Goal: Task Accomplishment & Management: Complete application form

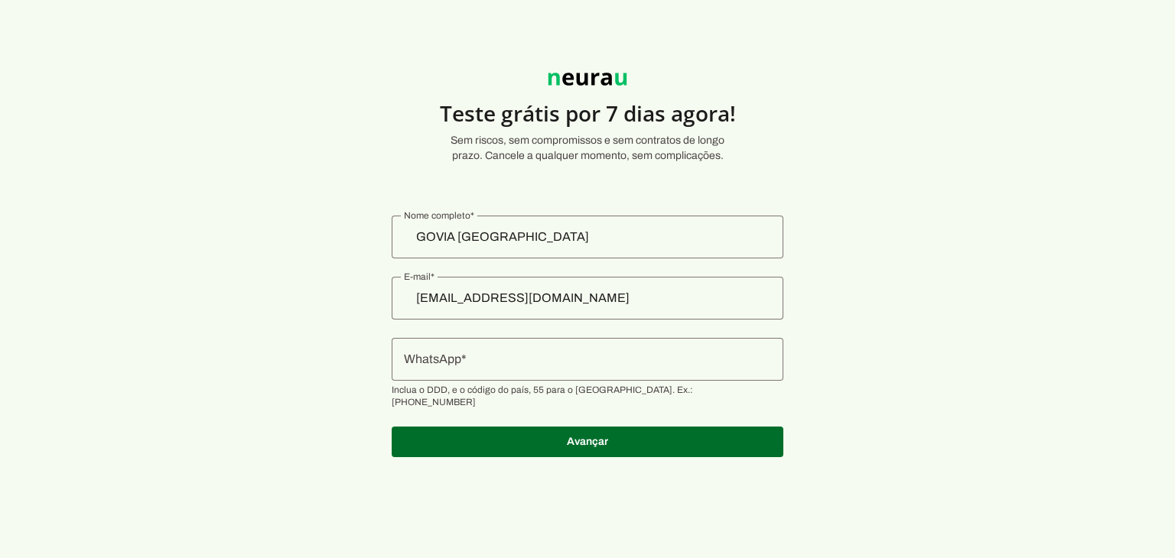
click at [515, 361] on input "WhatsApp" at bounding box center [587, 359] width 367 height 18
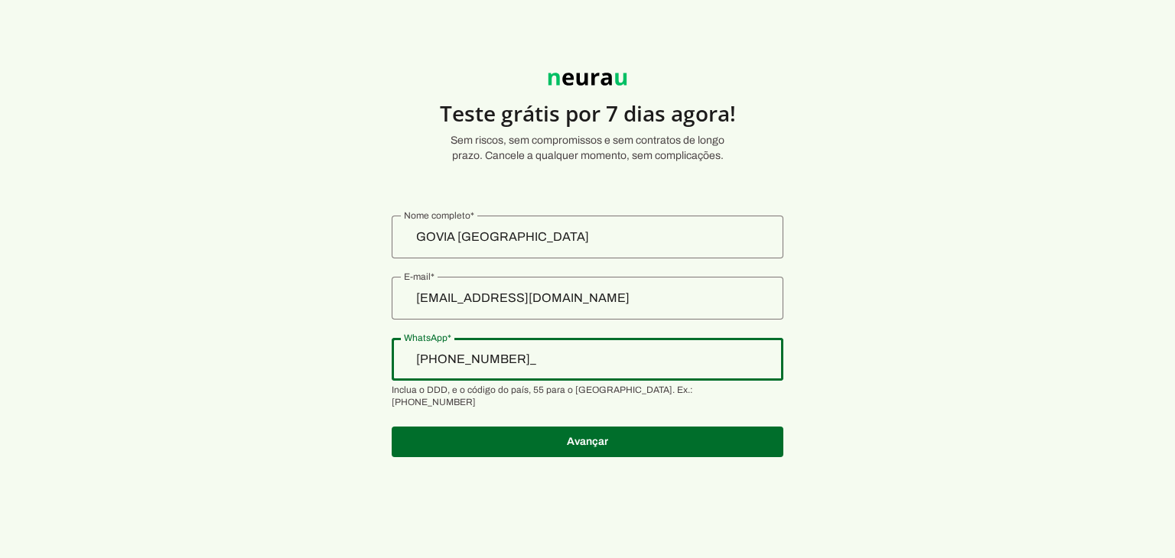
type input "[PHONE_NUMBER]"
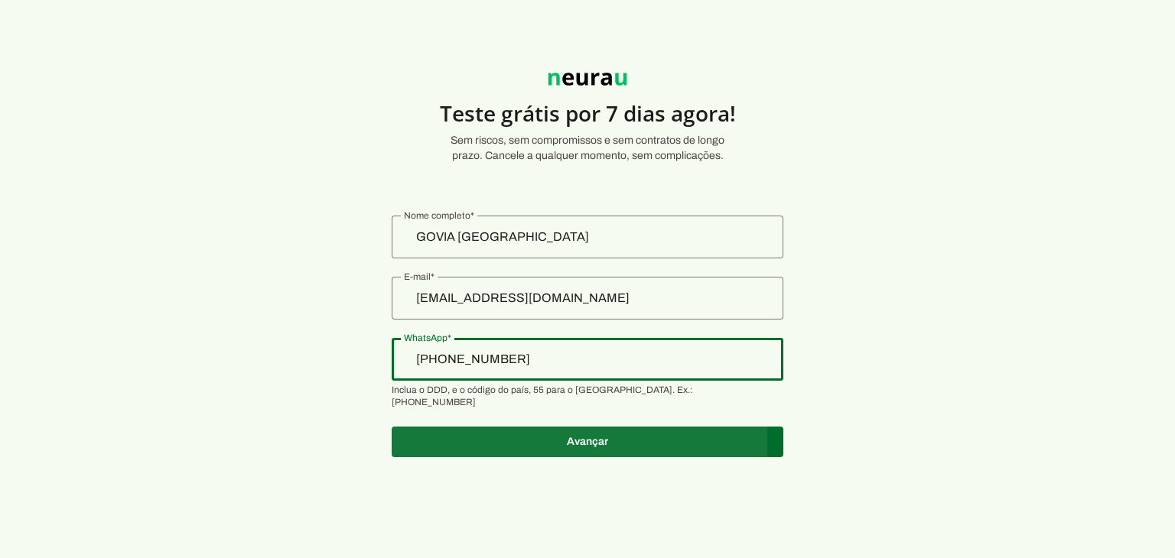
type md-outlined-text-field "[PHONE_NUMBER]"
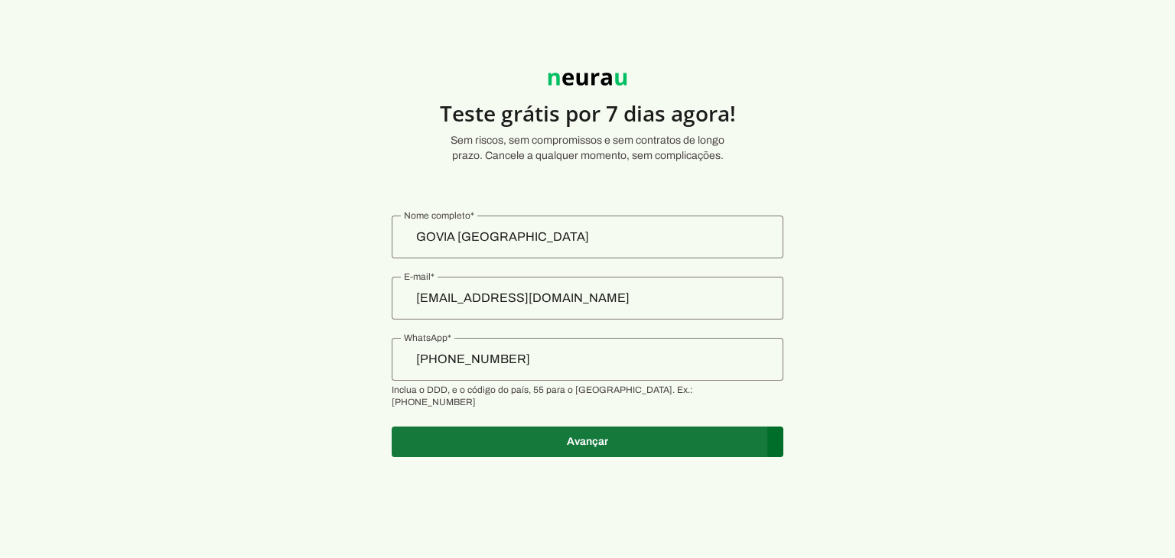
click at [536, 445] on span at bounding box center [588, 442] width 392 height 37
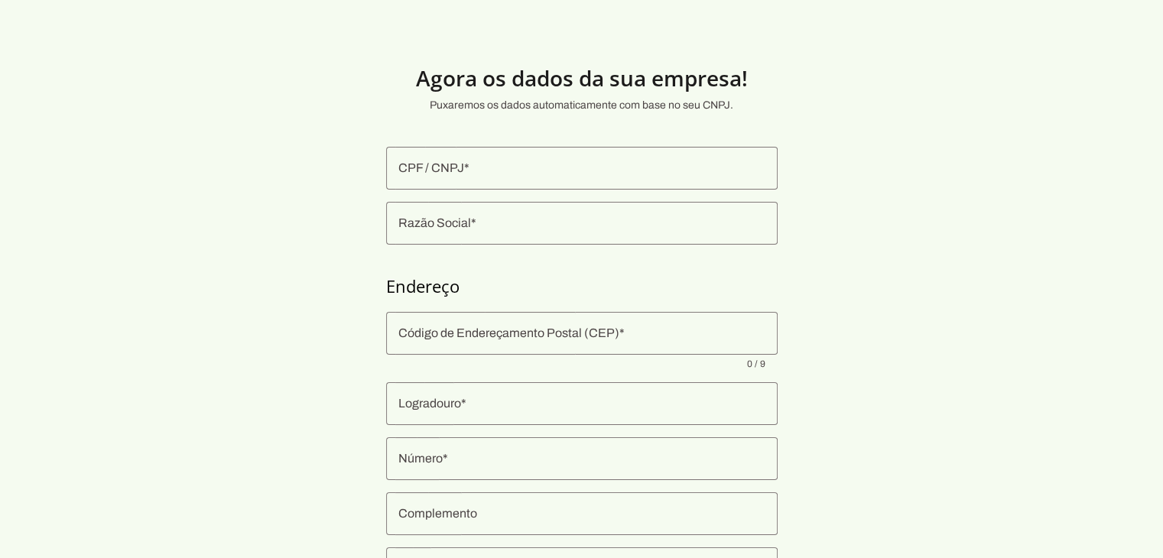
click at [447, 163] on input "CPF / CNPJ" at bounding box center [581, 168] width 367 height 18
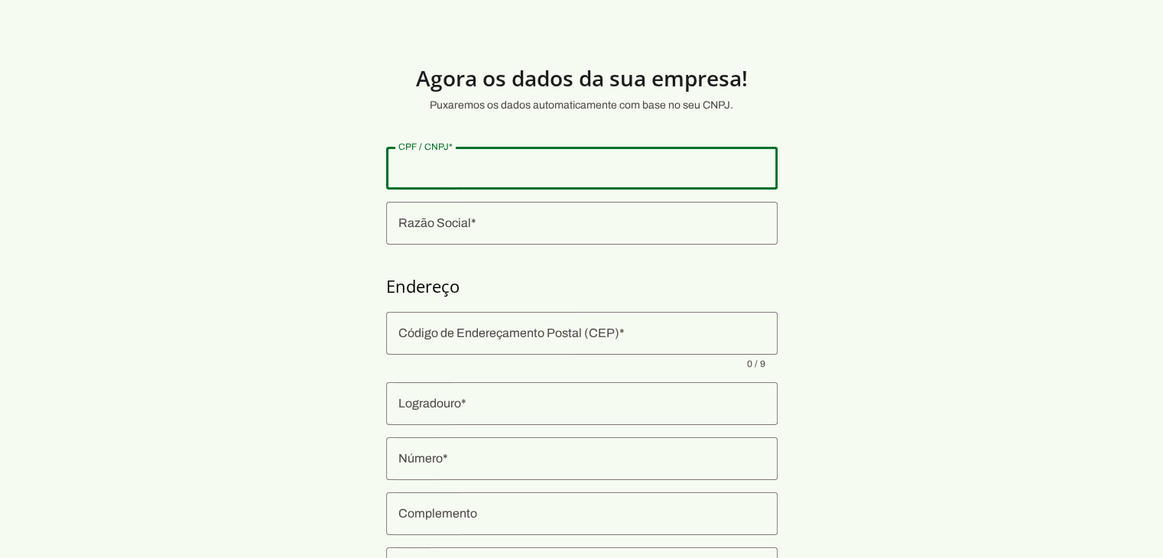
paste input "54.805.154/0001-80"
type input "54.805.154/0001-80"
type md-outlined-text-field "54.805.154/0001-80"
click at [468, 228] on input "Razão Social" at bounding box center [581, 223] width 367 height 18
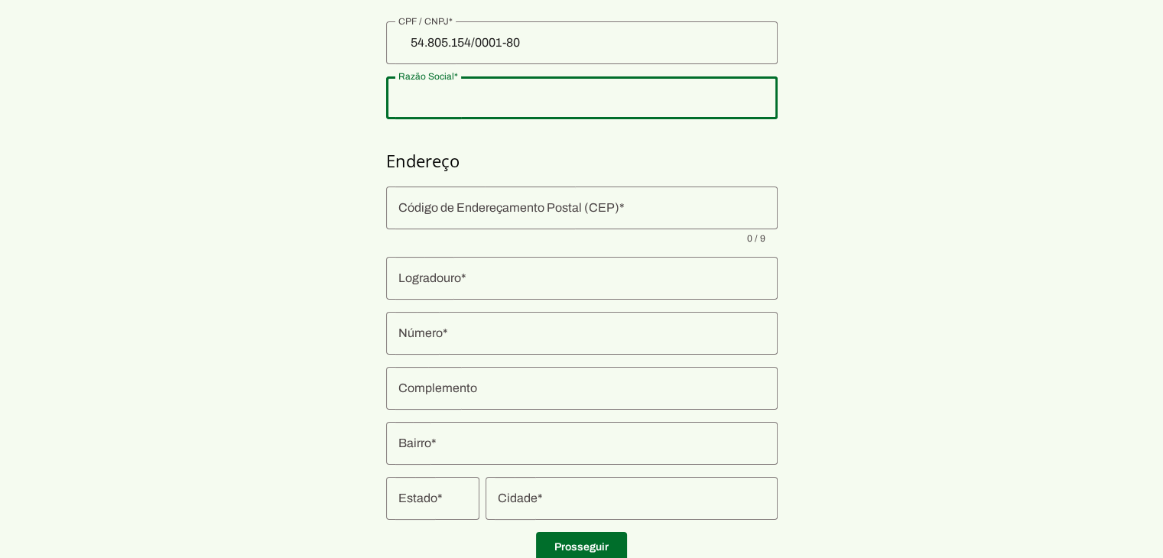
scroll to position [153, 0]
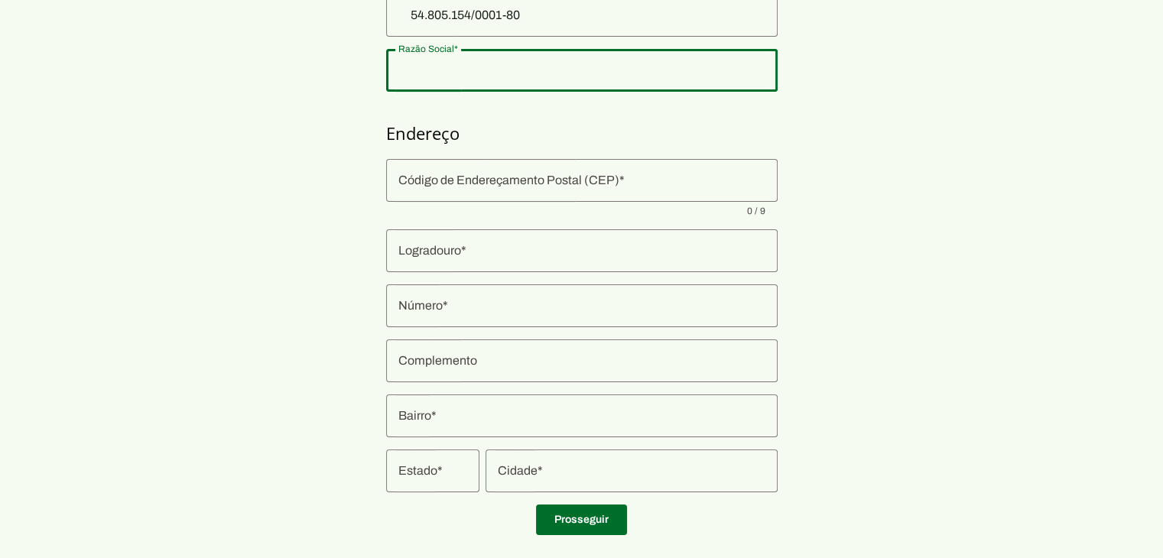
type input "INSTITUTO NACIONAL TIRADENTES LTDA"
type input "[GEOGRAPHIC_DATA][PERSON_NAME]"
type input "128"
type input "Barra"
type input "Muriaé"
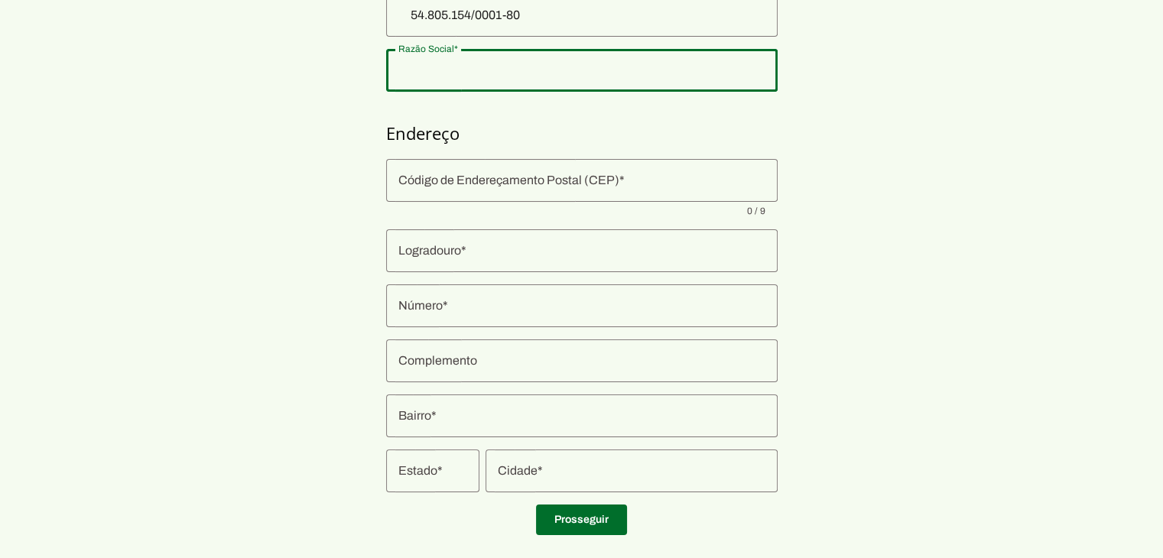
type input "MG"
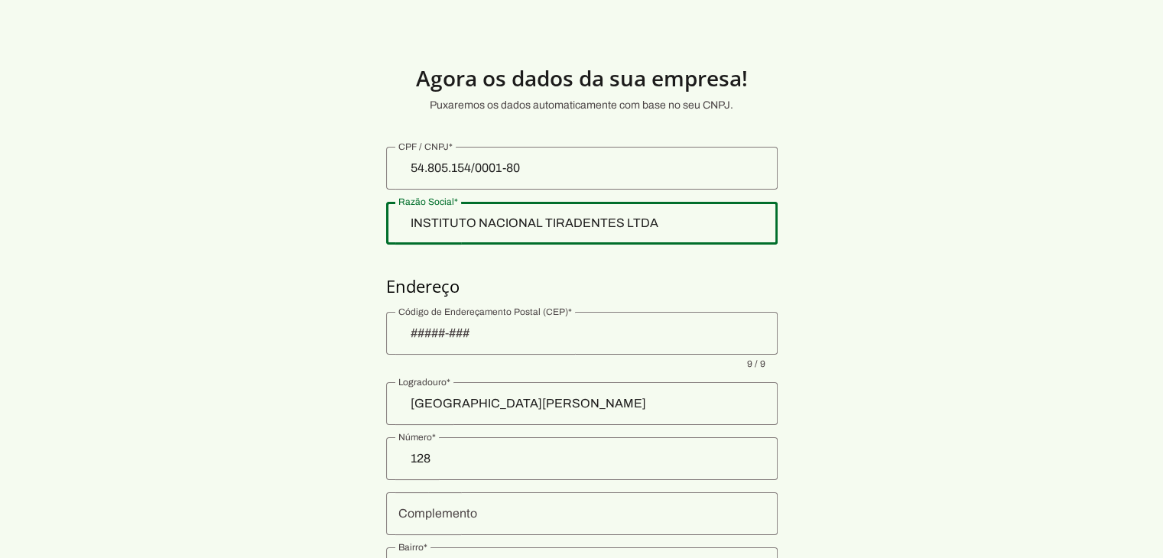
scroll to position [179, 0]
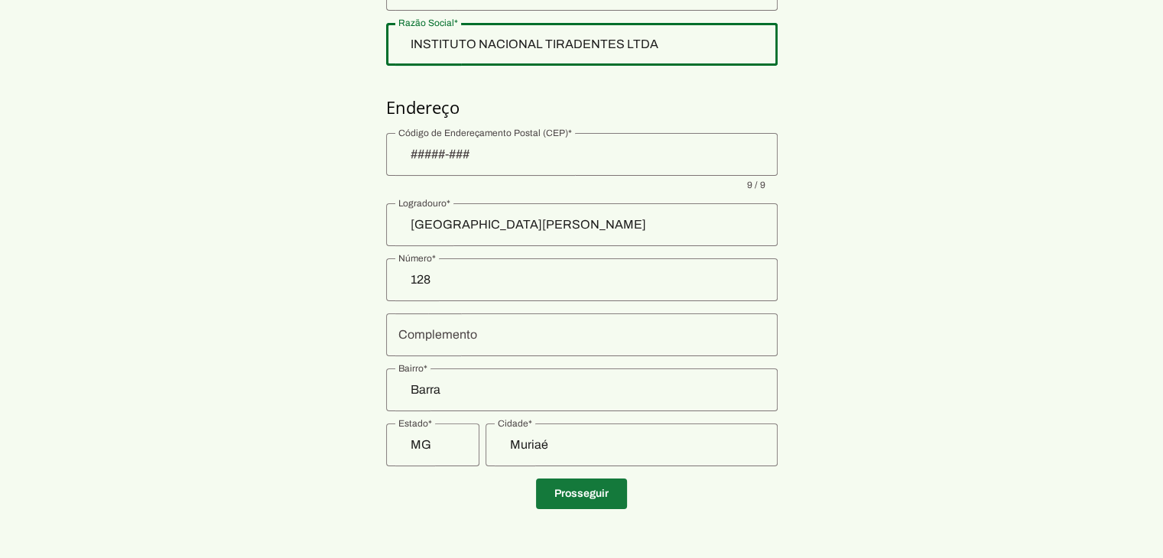
click at [580, 493] on span at bounding box center [581, 494] width 91 height 37
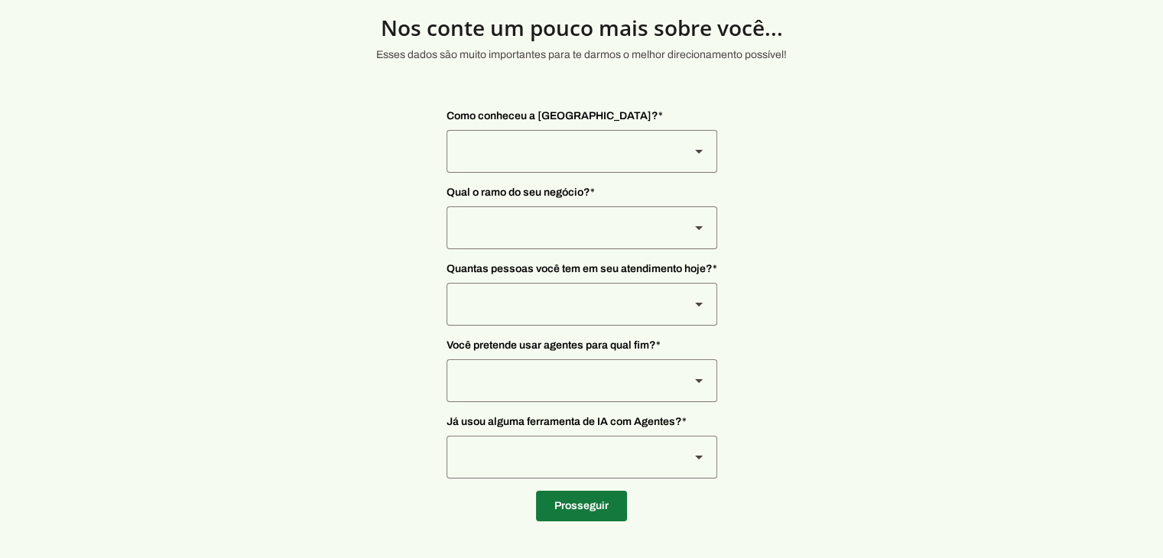
scroll to position [50, 0]
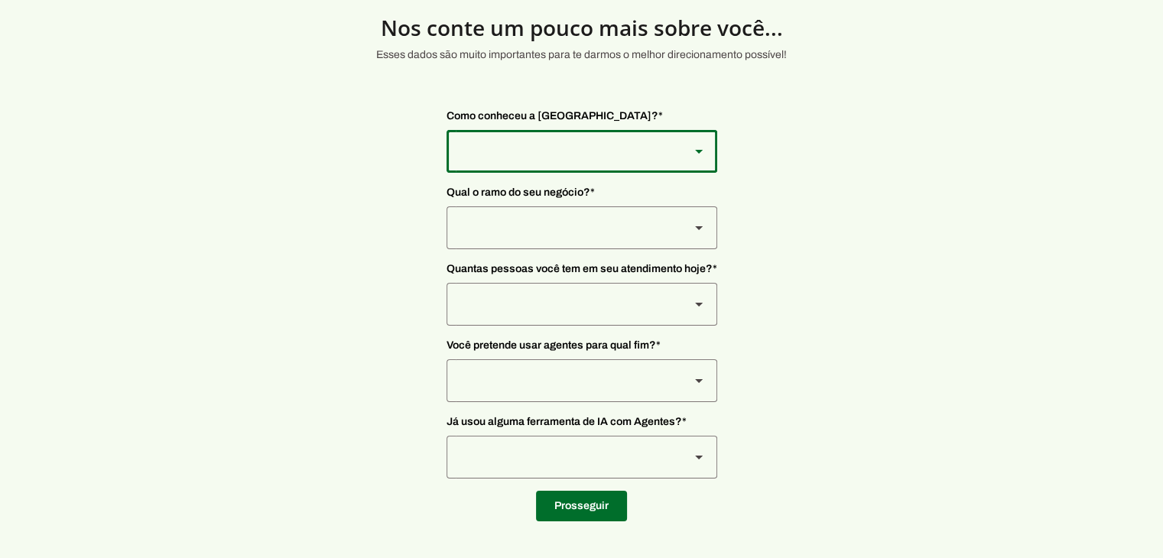
click at [586, 154] on div at bounding box center [562, 151] width 231 height 43
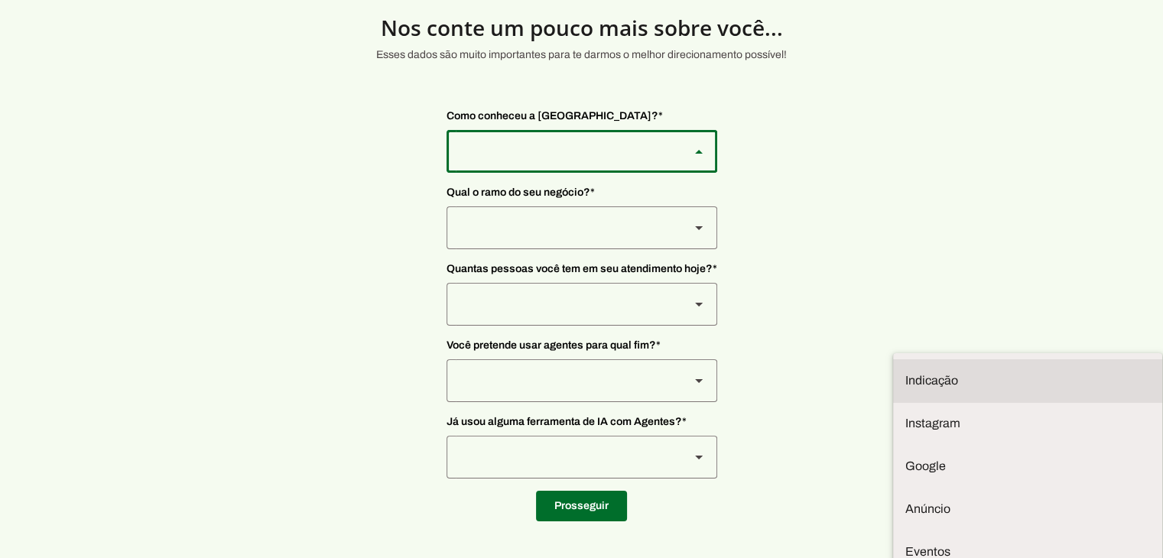
click at [906, 372] on slot at bounding box center [1028, 381] width 245 height 18
type md-outlined-select "NW0Npec8Jvm64GSjAjvQ"
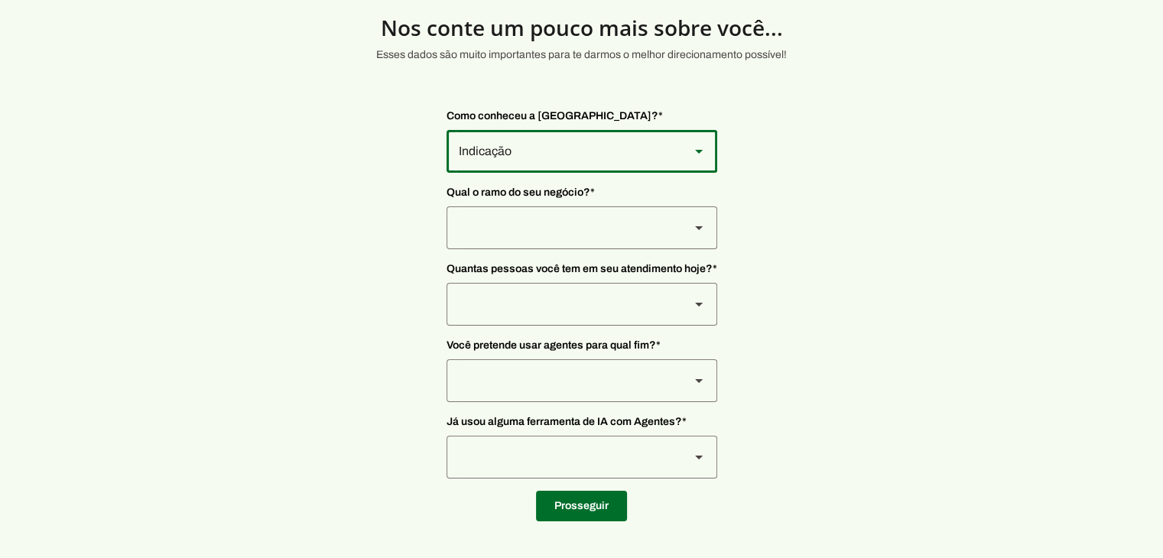
click at [575, 217] on div at bounding box center [562, 228] width 231 height 43
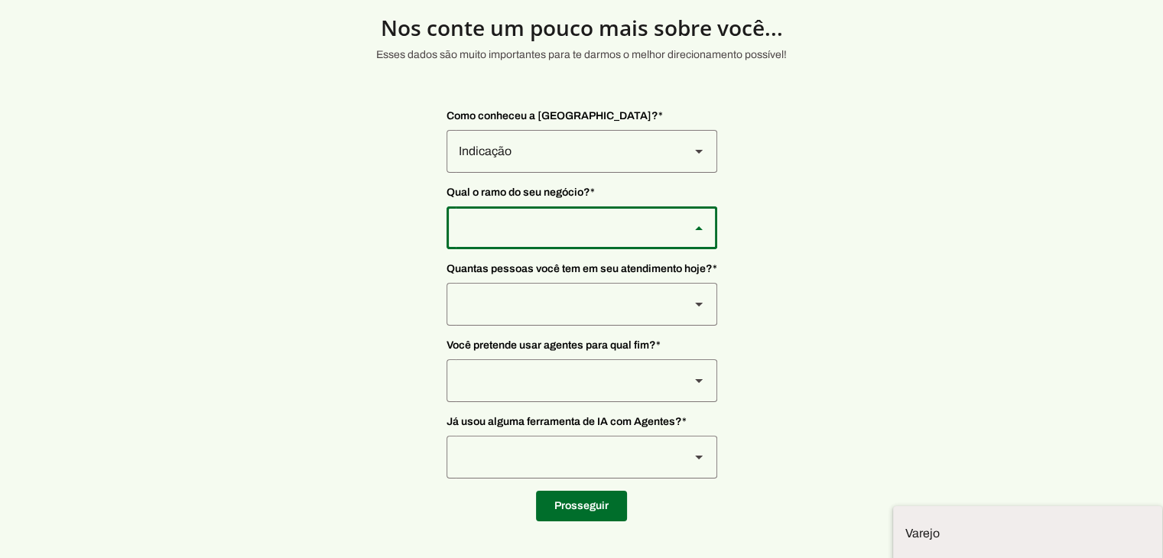
type md-outlined-select "qBJqoSCgnuqgxNhyRfhz"
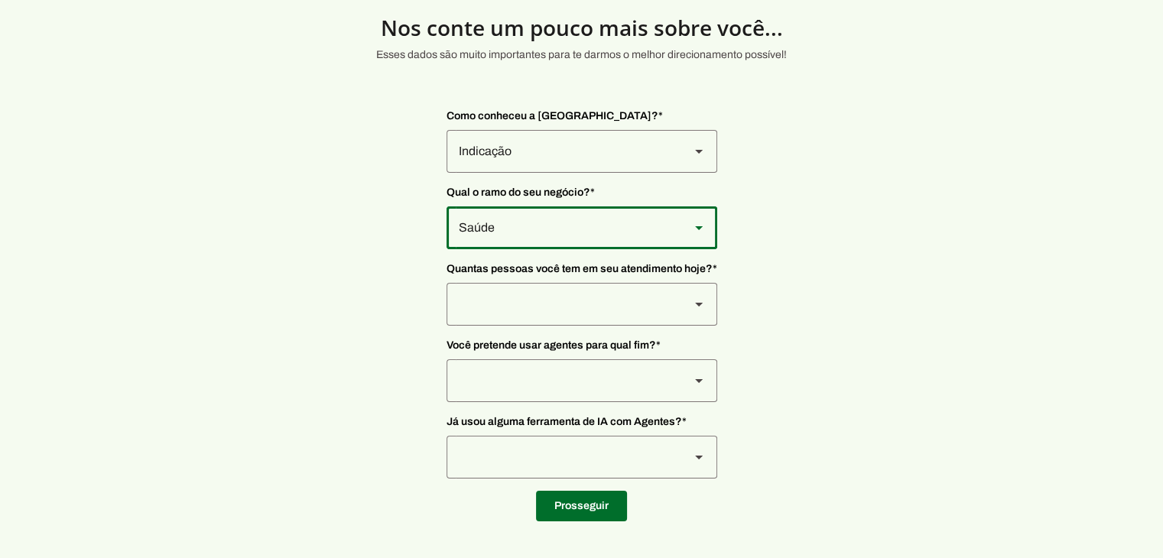
click at [579, 291] on div at bounding box center [562, 304] width 231 height 43
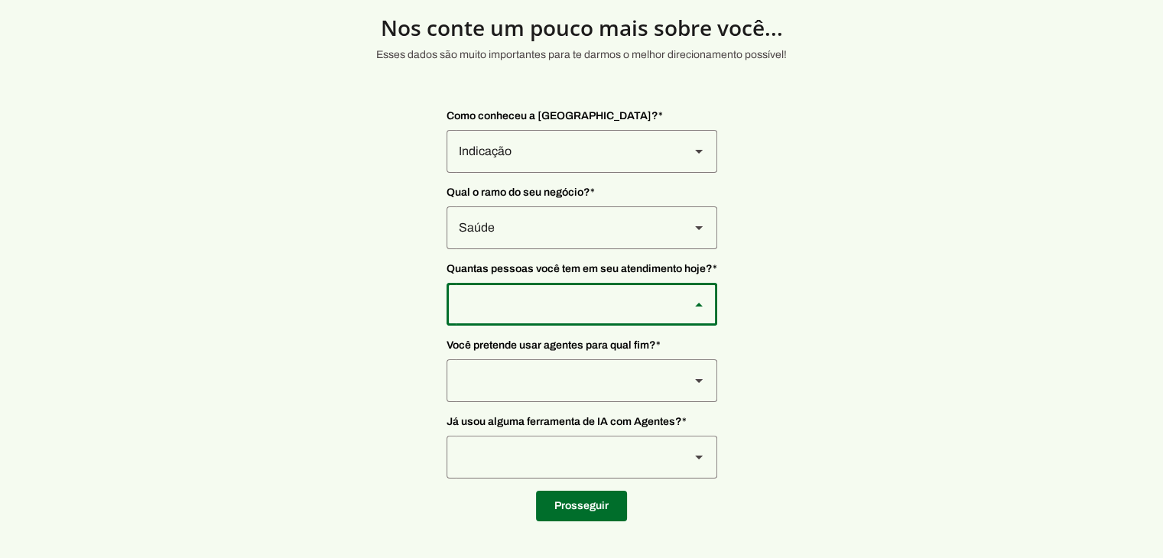
type md-outlined-select "yHmeUixsC5IlBgFUkJwN"
click at [548, 374] on div at bounding box center [562, 380] width 231 height 43
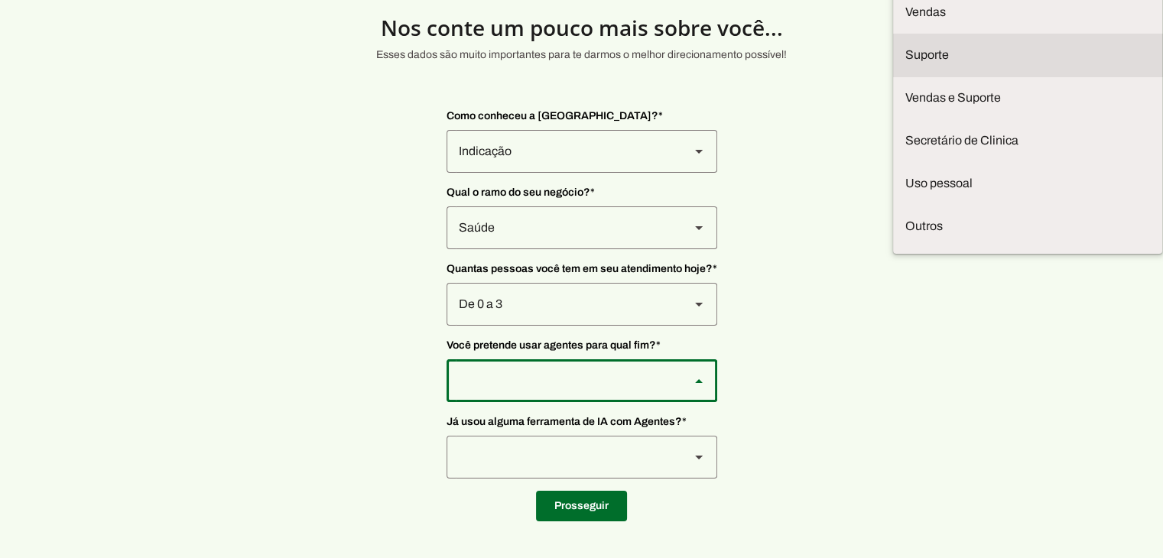
click at [906, 64] on slot at bounding box center [1028, 55] width 245 height 18
type md-outlined-select "bUA4yatWensZFNJNn8wK"
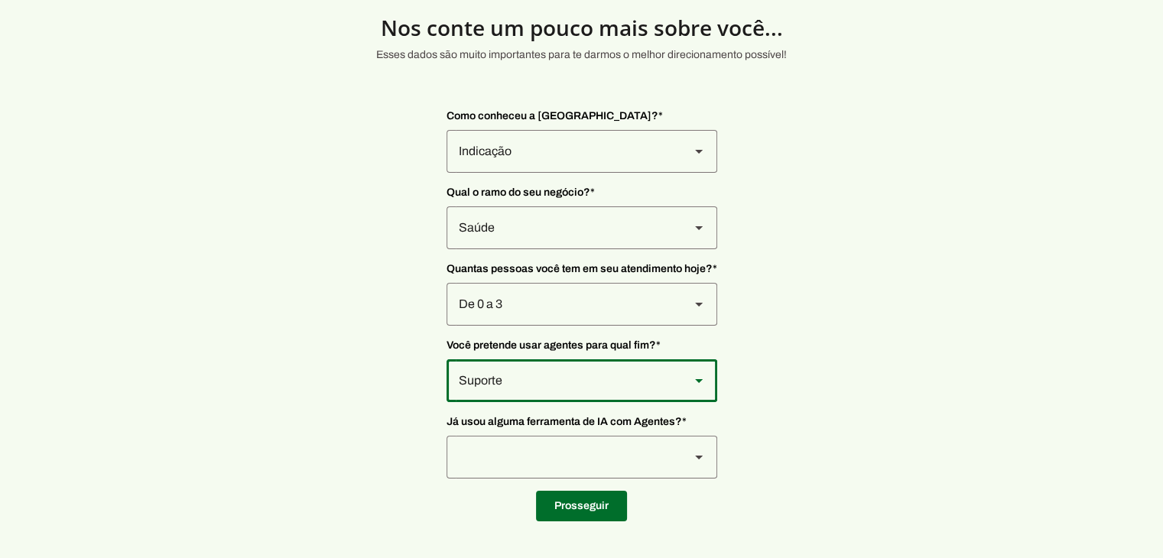
click at [548, 461] on div at bounding box center [562, 457] width 231 height 43
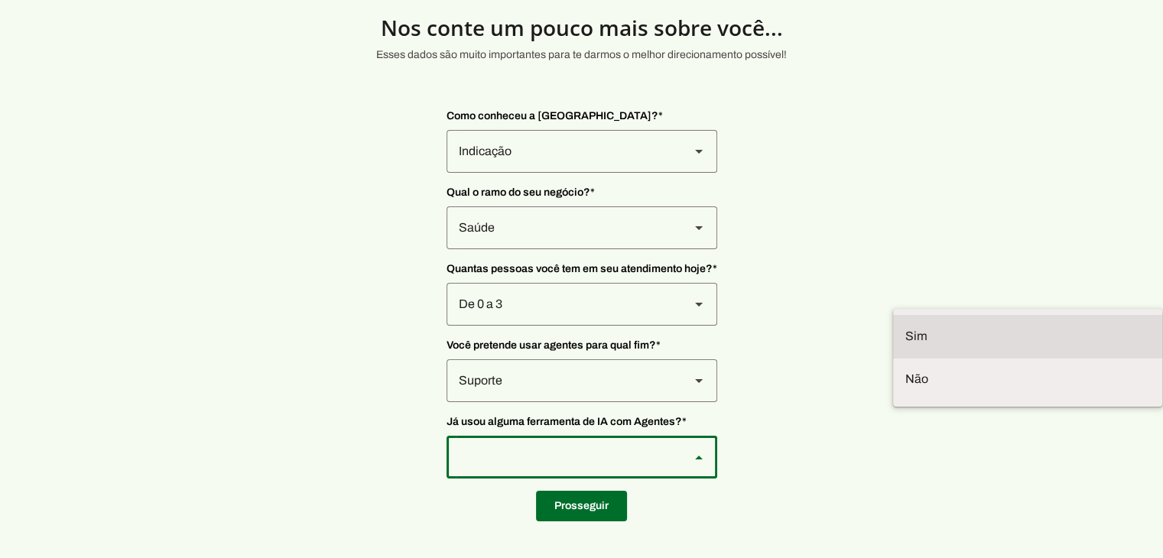
click at [906, 346] on slot at bounding box center [1028, 336] width 245 height 18
type md-outlined-select "VW4vzTVOoC6mj29ueI2H"
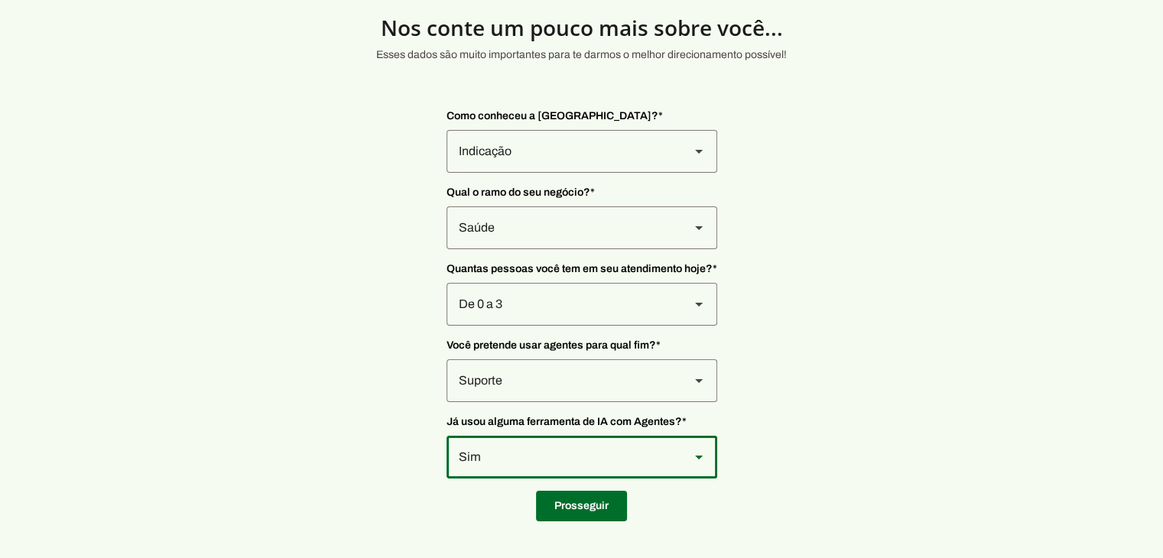
click at [580, 494] on span at bounding box center [581, 506] width 91 height 37
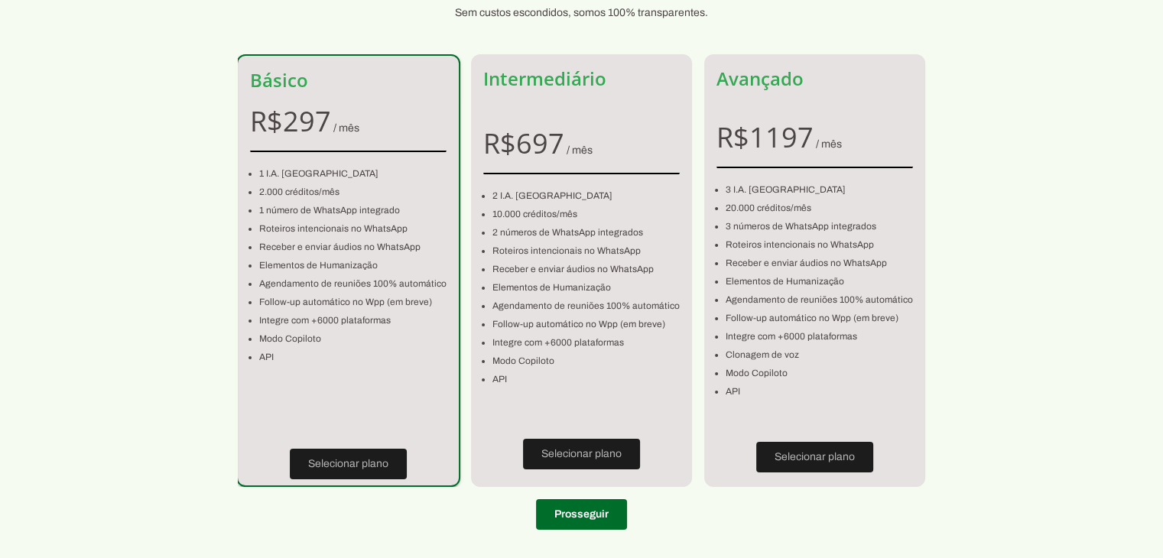
scroll to position [112, 0]
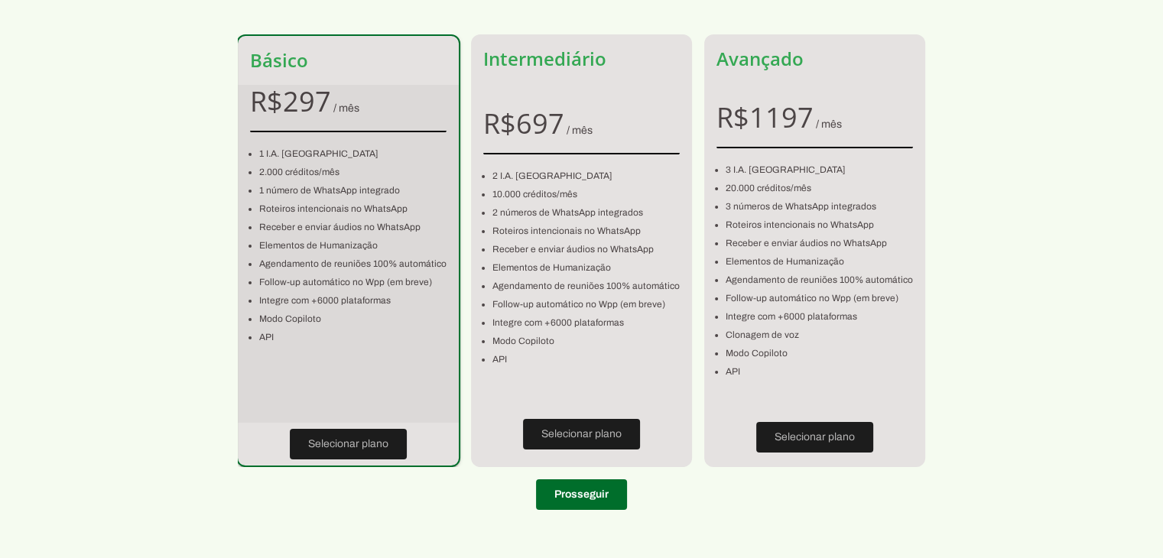
click at [358, 281] on li "Follow-up automático no Wpp (em breve)" at bounding box center [352, 282] width 187 height 18
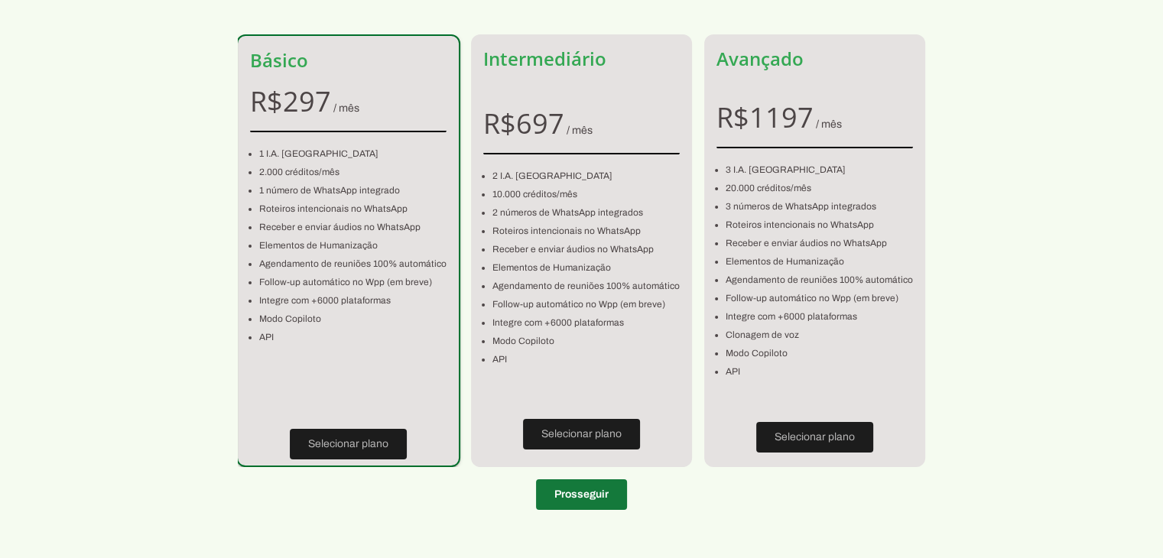
click at [572, 493] on span at bounding box center [581, 494] width 91 height 37
type input "[GEOGRAPHIC_DATA][PERSON_NAME]"
type input "128"
type input "Barra"
type input "Muriaé"
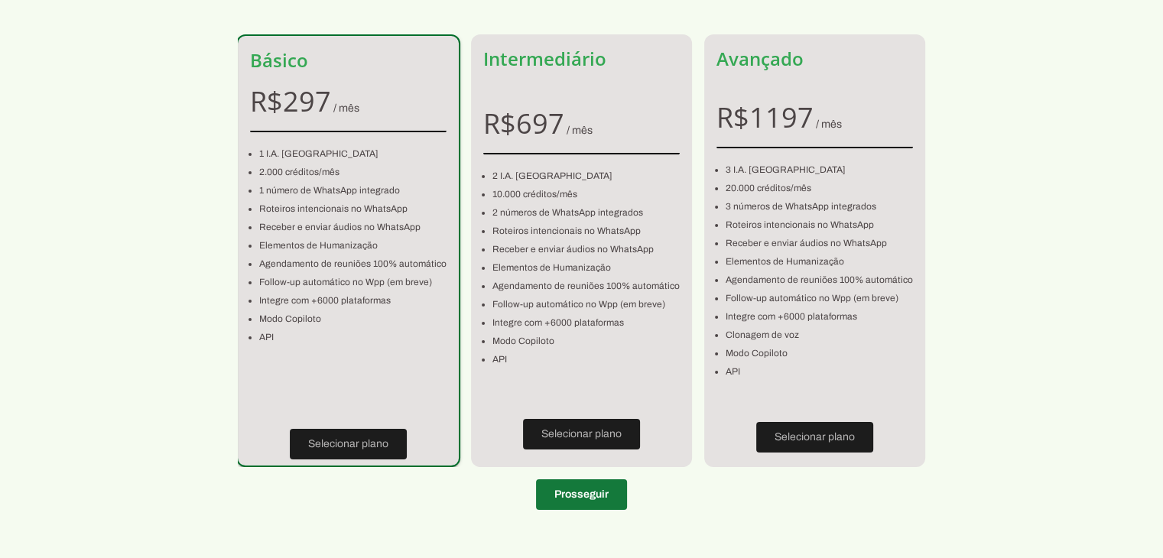
type input "MG"
type input "[PHONE_NUMBER]"
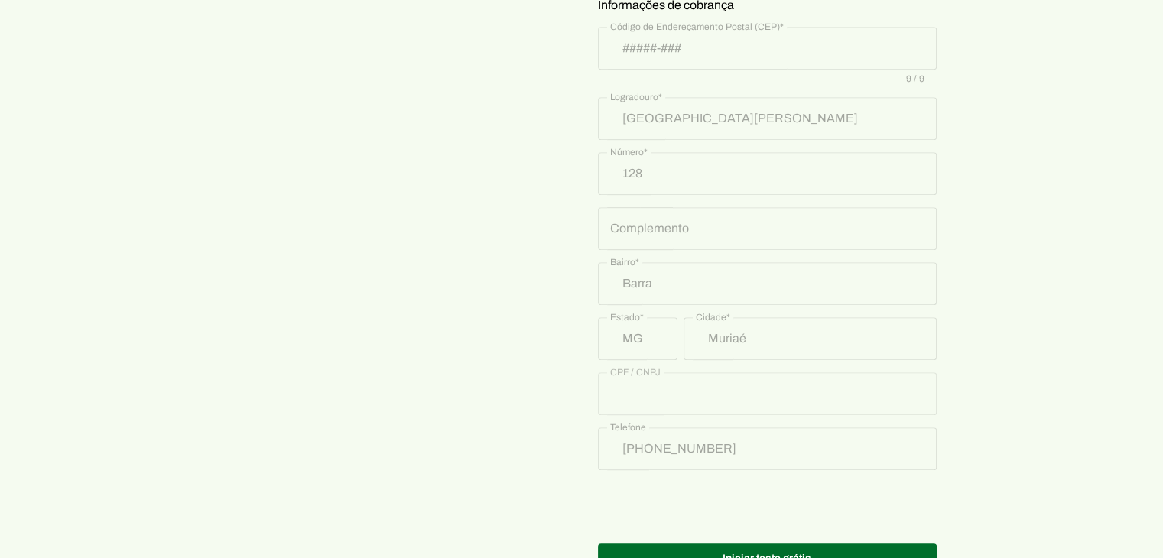
scroll to position [770, 0]
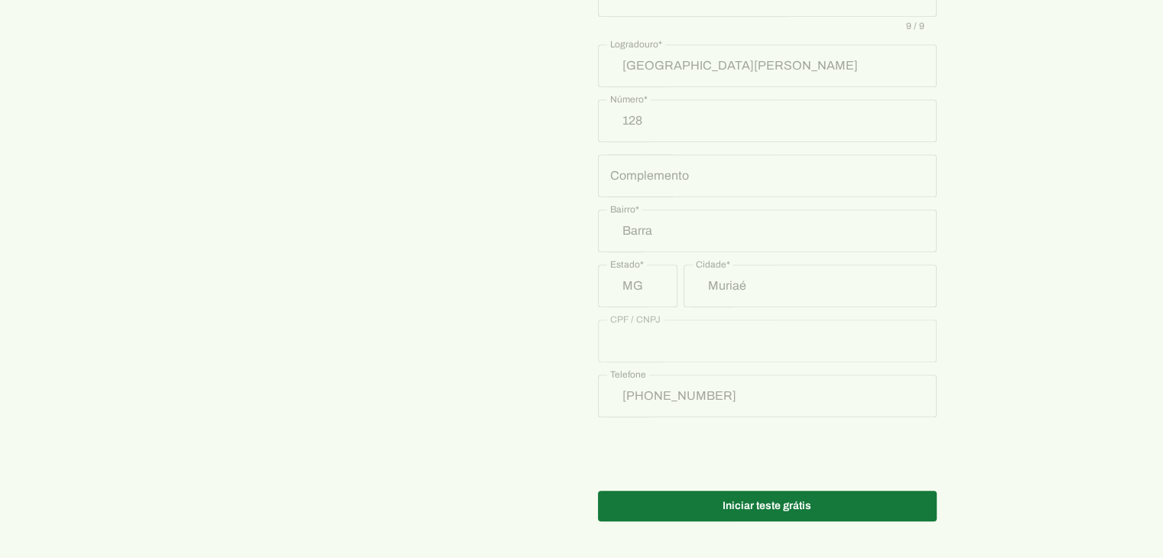
click at [841, 495] on span at bounding box center [767, 506] width 339 height 37
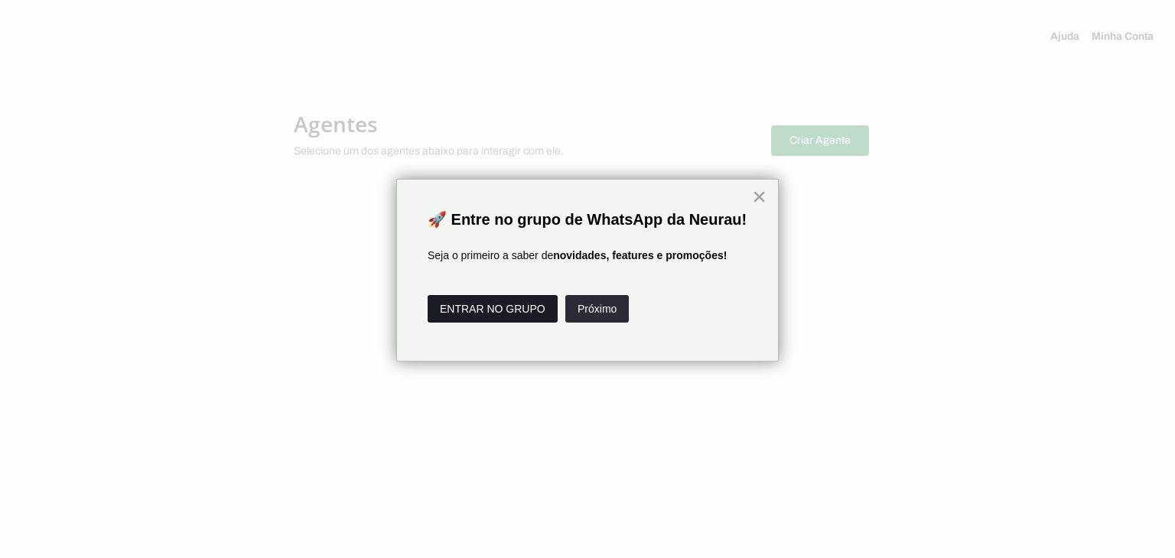
click at [533, 323] on button "ENTRAR NO GRUPO" at bounding box center [493, 309] width 130 height 28
click at [613, 323] on button "Próximo" at bounding box center [596, 309] width 63 height 28
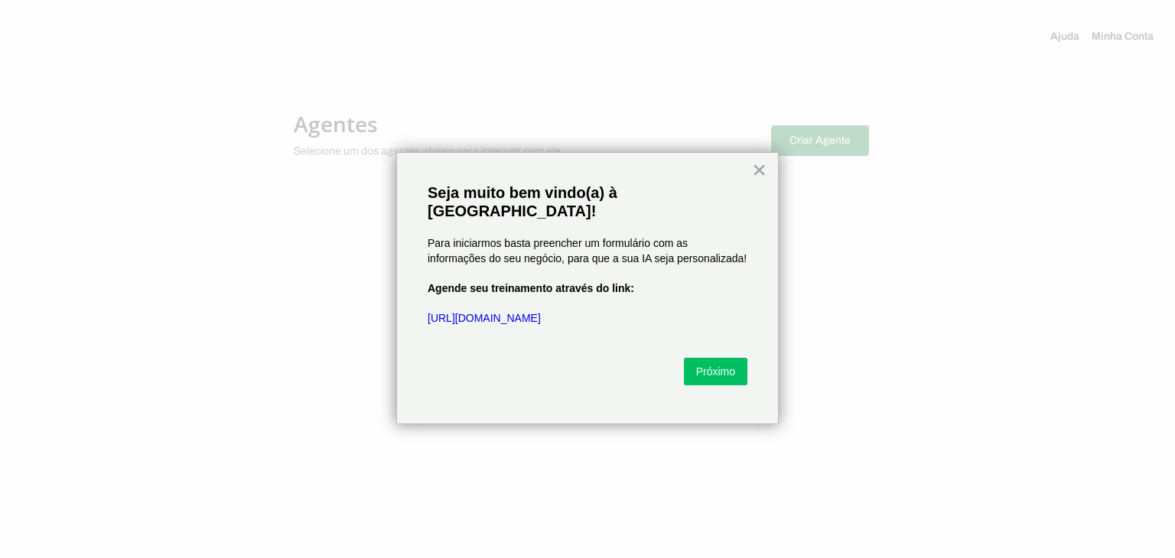
click at [611, 330] on div "× Seja muito bem vindo(a) à [GEOGRAPHIC_DATA]! Para iniciarmos basta preencher …" at bounding box center [587, 288] width 382 height 272
click at [705, 358] on button "Próximo" at bounding box center [715, 372] width 63 height 28
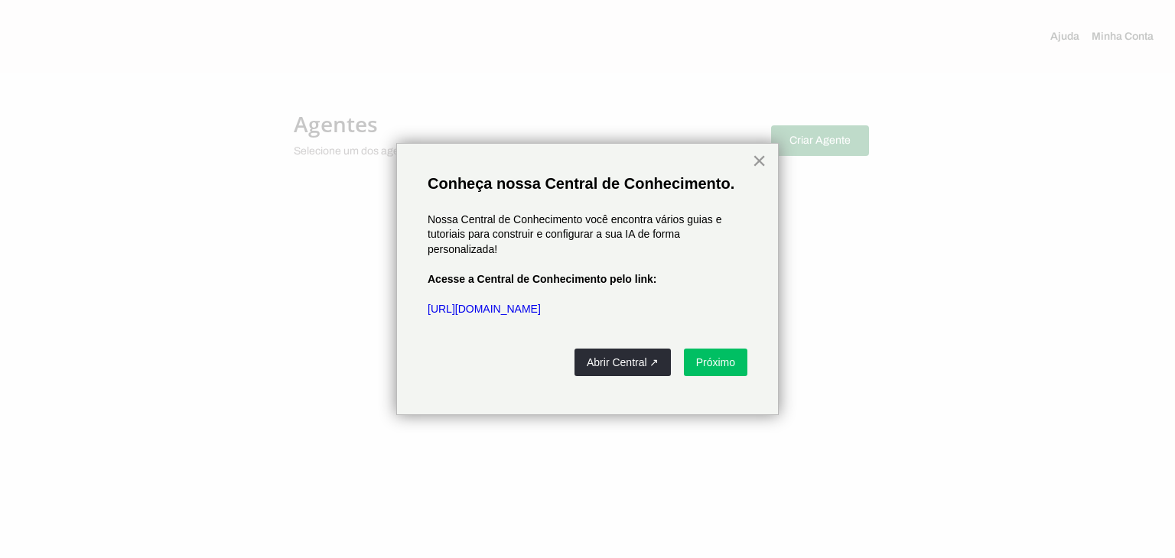
click at [756, 164] on button "×" at bounding box center [759, 160] width 15 height 24
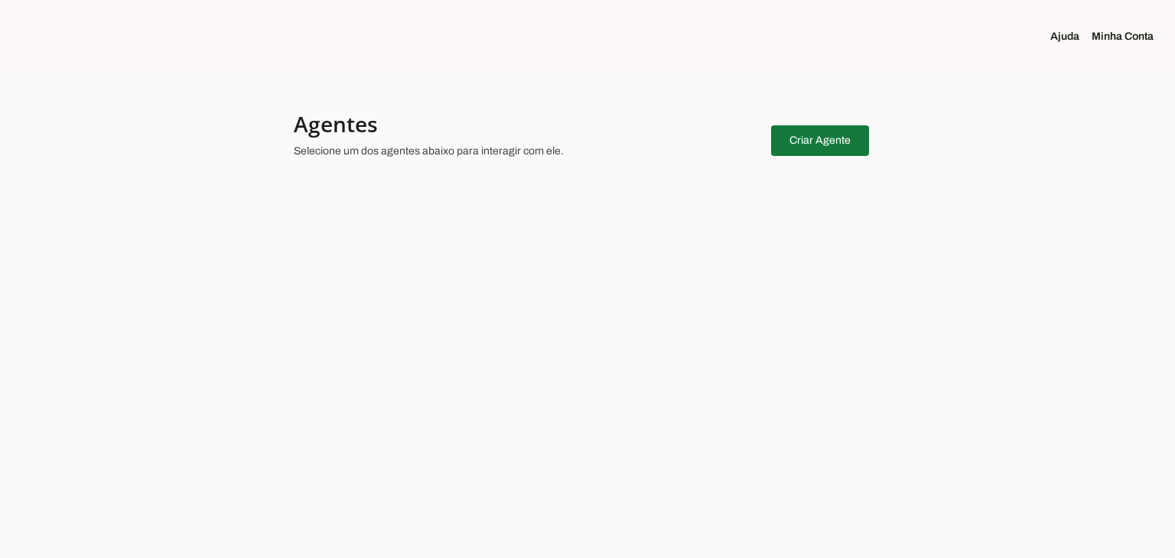
click at [778, 147] on span at bounding box center [820, 140] width 98 height 37
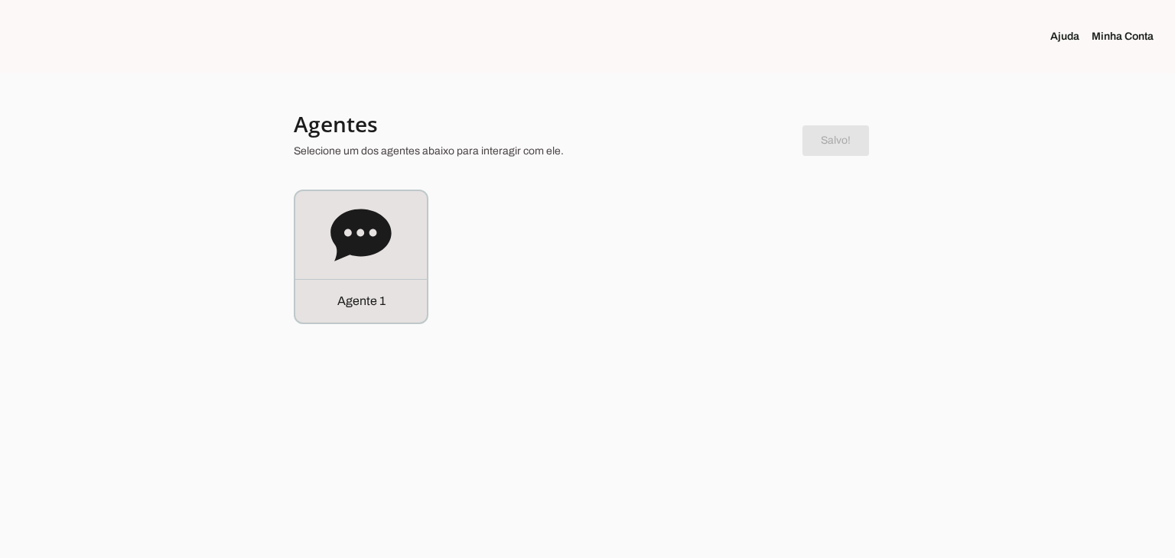
click at [0, 0] on robot-service-page at bounding box center [0, 0] width 0 height 0
